Goal: Navigation & Orientation: Find specific page/section

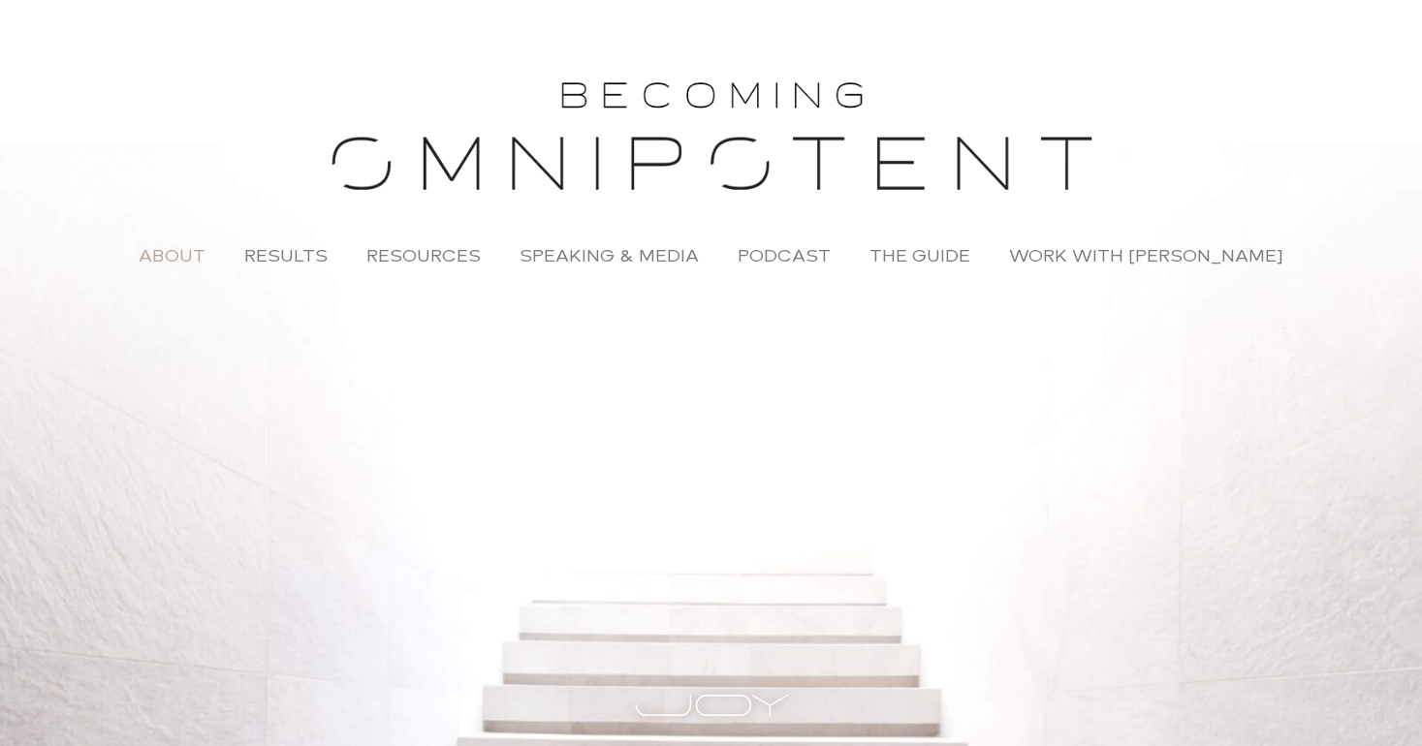
click at [189, 257] on link "About" at bounding box center [172, 256] width 106 height 45
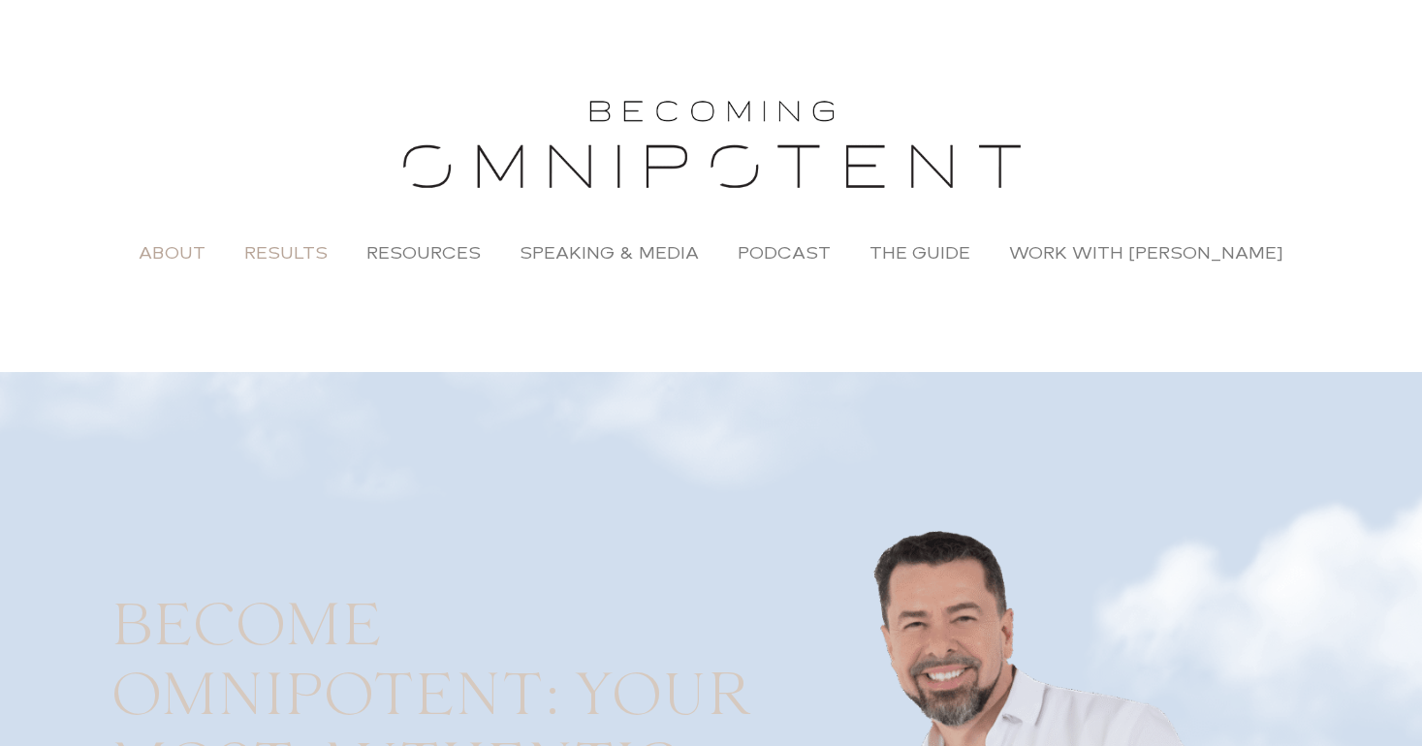
click at [306, 256] on link "Results" at bounding box center [286, 253] width 122 height 45
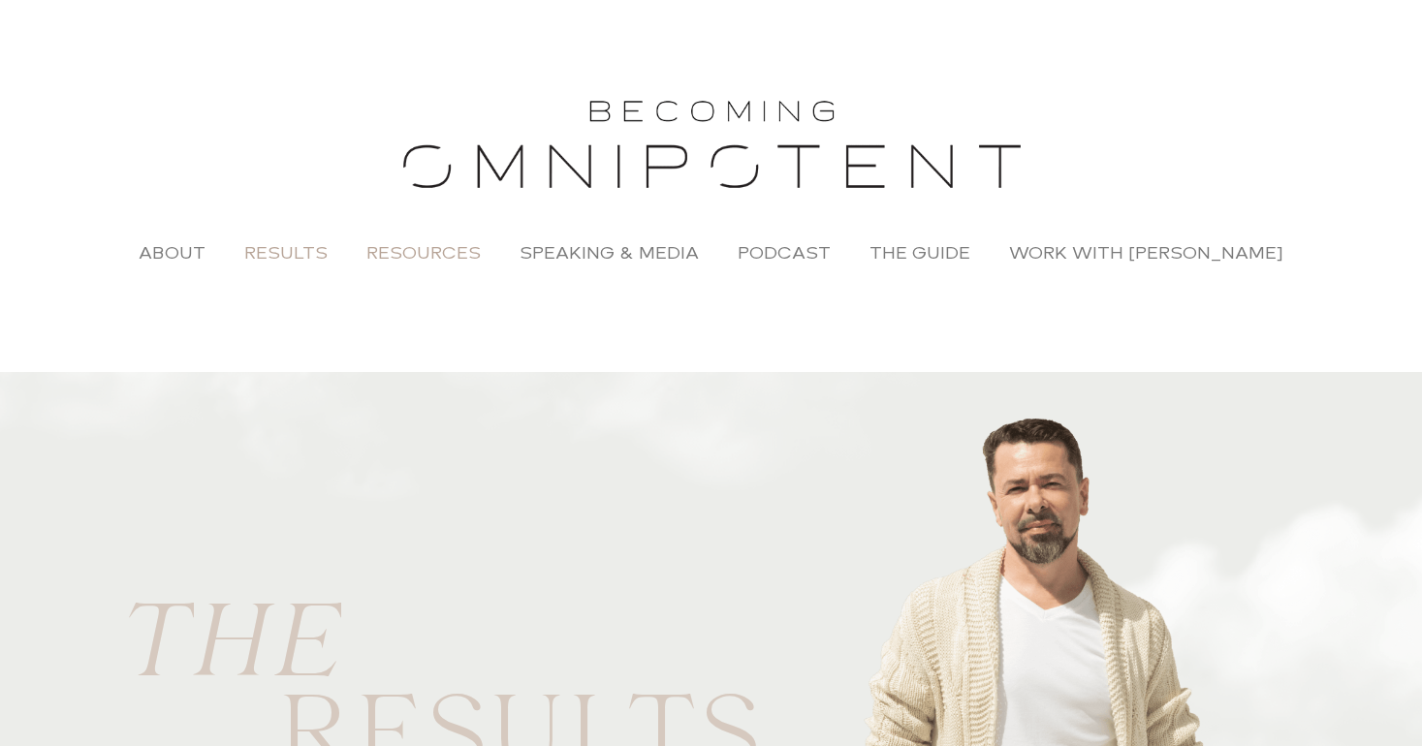
click at [425, 255] on link "Resources" at bounding box center [423, 253] width 153 height 45
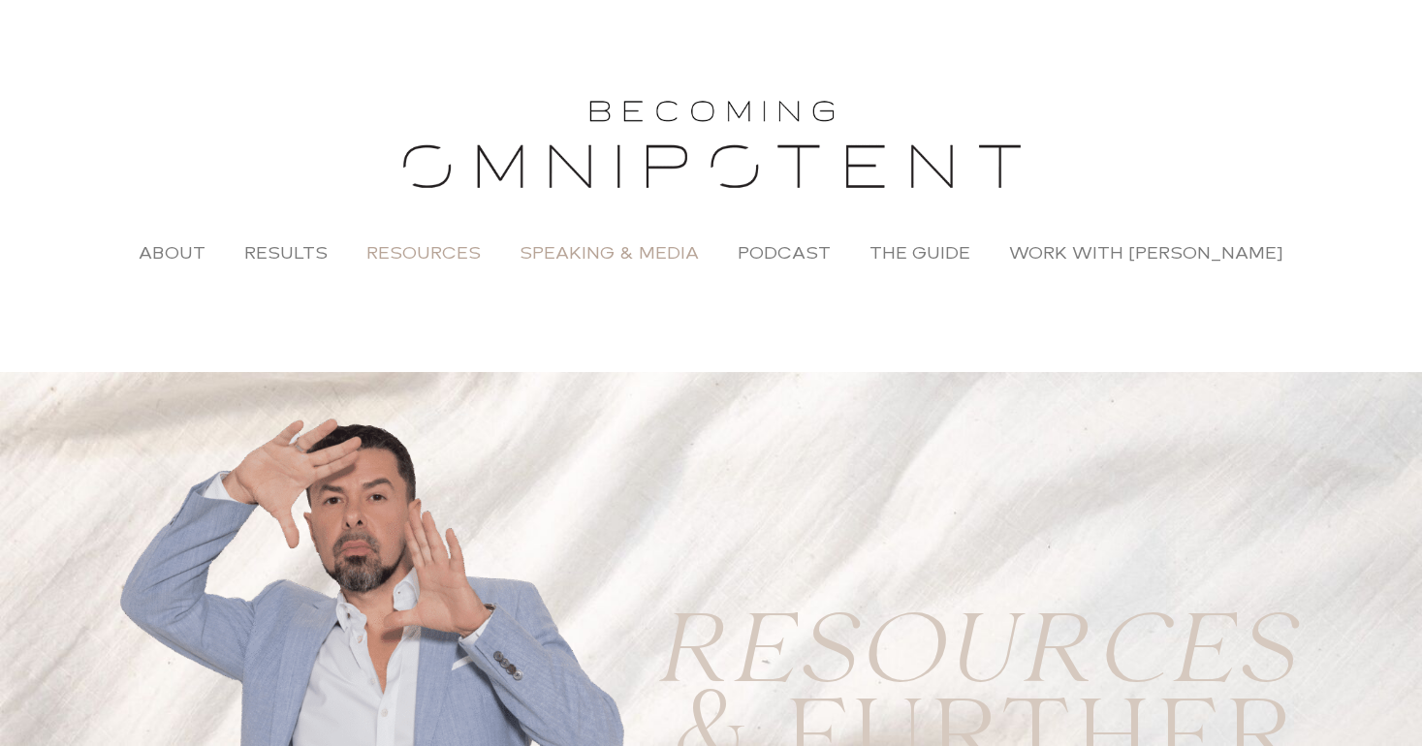
click at [641, 253] on link "Speaking & Media" at bounding box center [609, 253] width 218 height 45
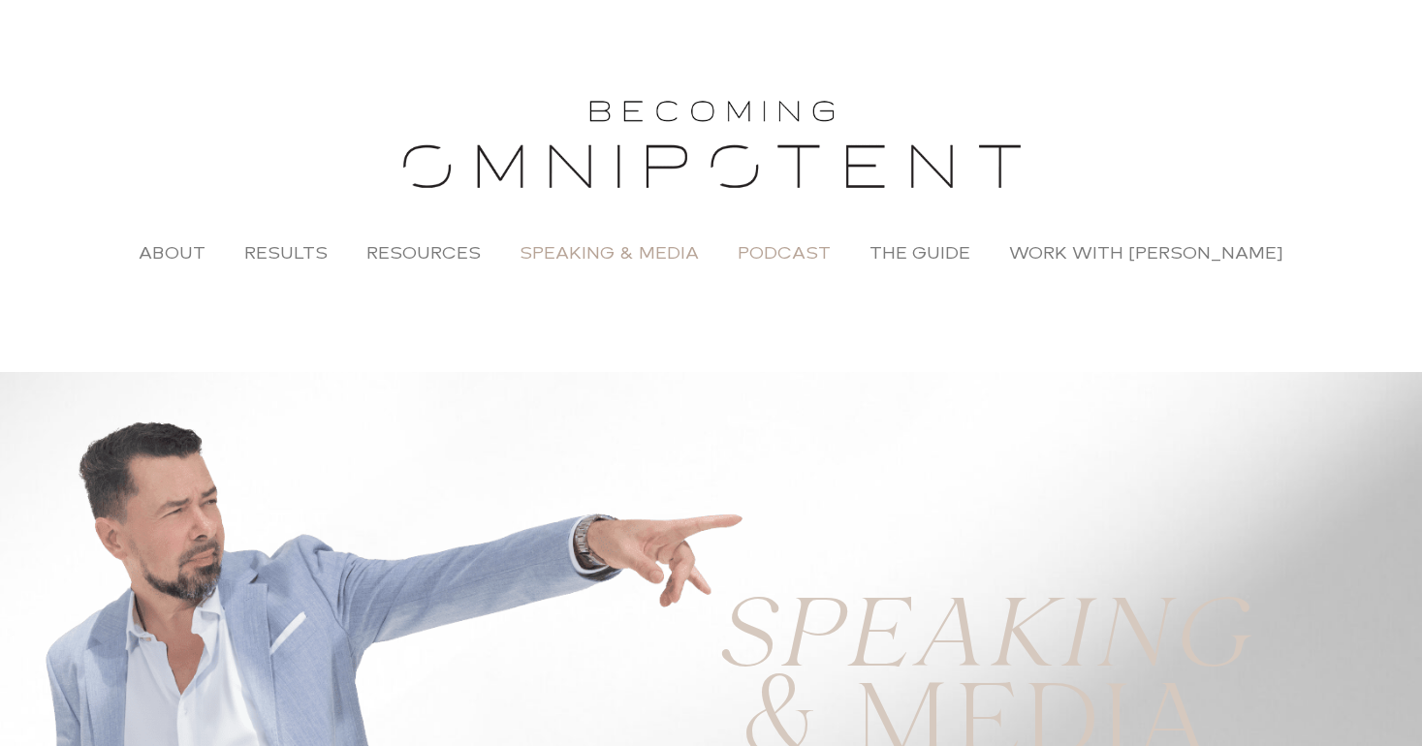
click at [803, 254] on link "Podcast" at bounding box center [784, 253] width 132 height 45
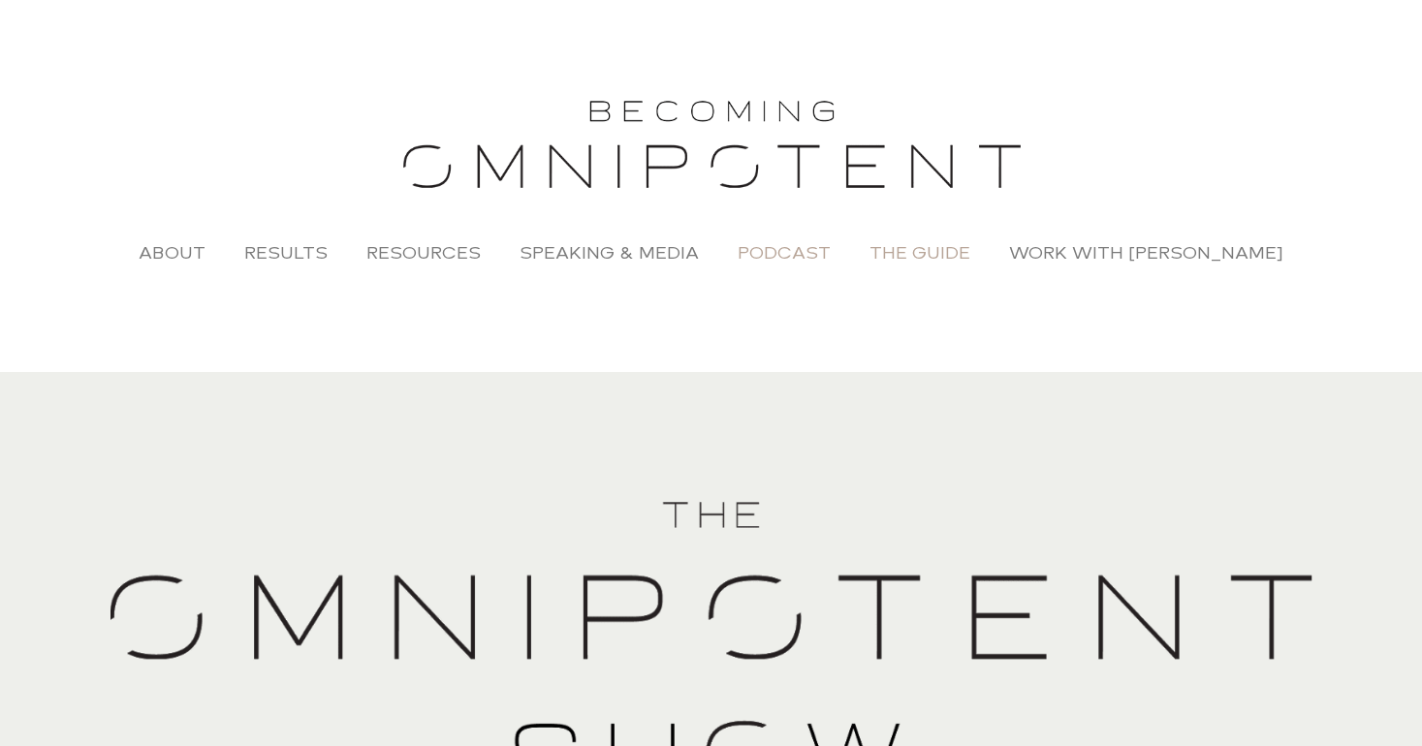
click at [949, 252] on link "The Guide" at bounding box center [920, 253] width 140 height 45
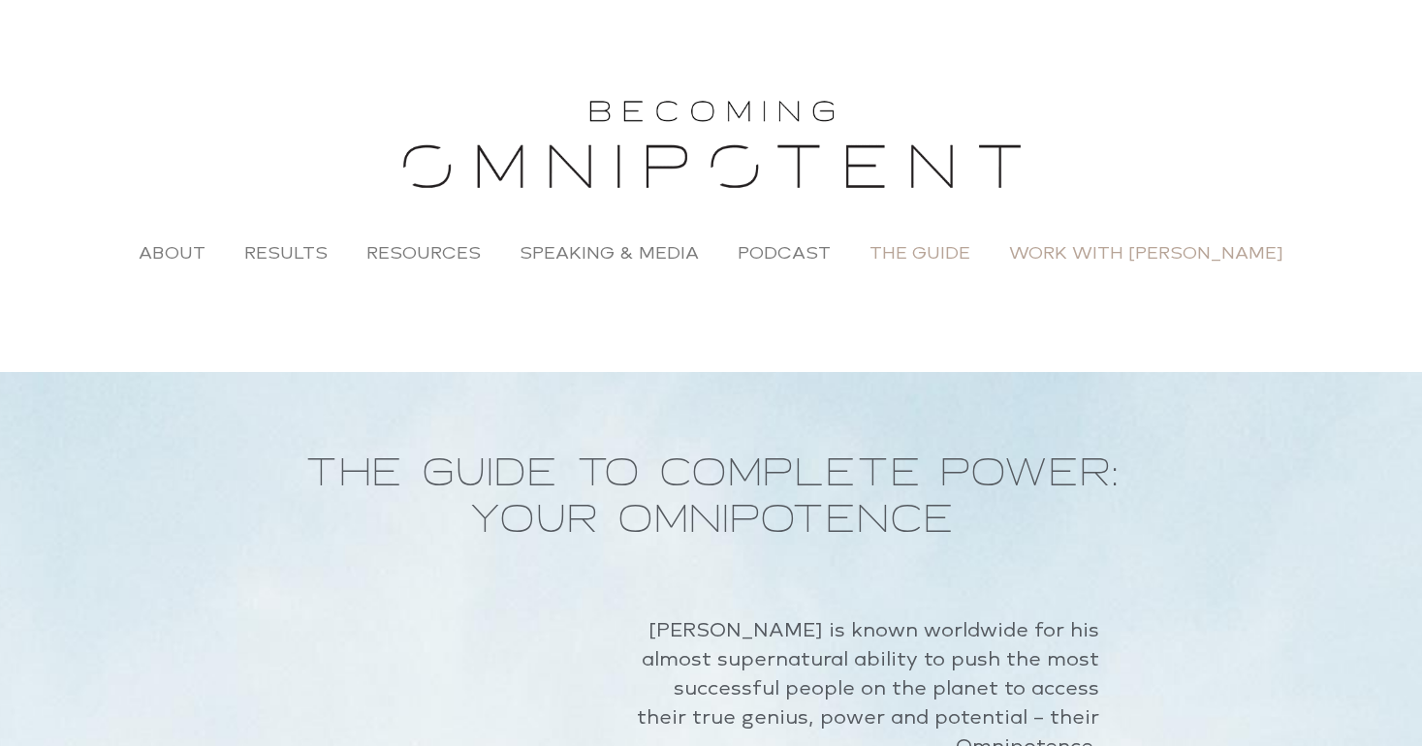
click at [1152, 253] on link "Work with [PERSON_NAME]" at bounding box center [1146, 253] width 313 height 45
